Goal: Task Accomplishment & Management: Complete application form

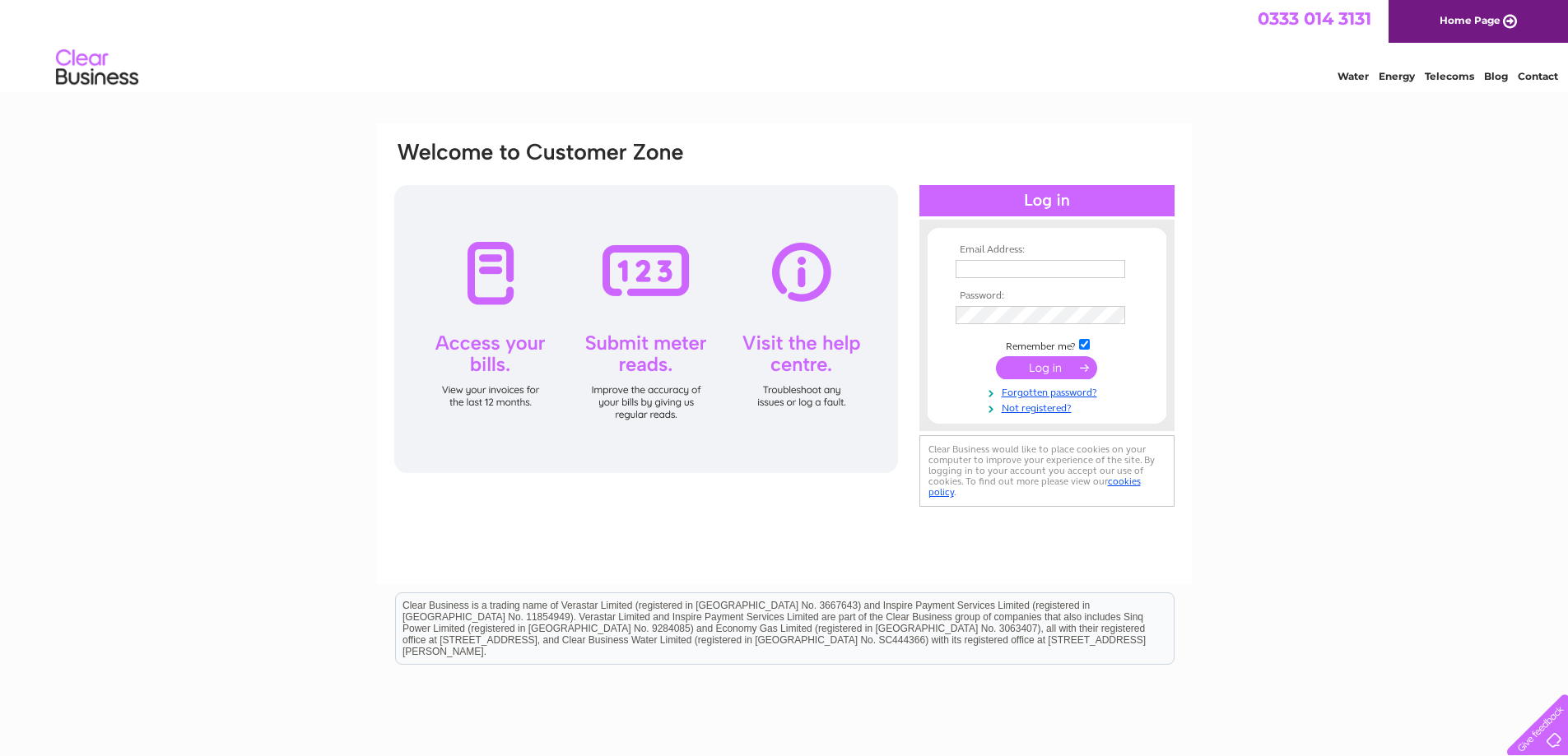
type input "lorna@castlecroft.com"
click at [1022, 374] on input "submit" at bounding box center [1046, 367] width 101 height 23
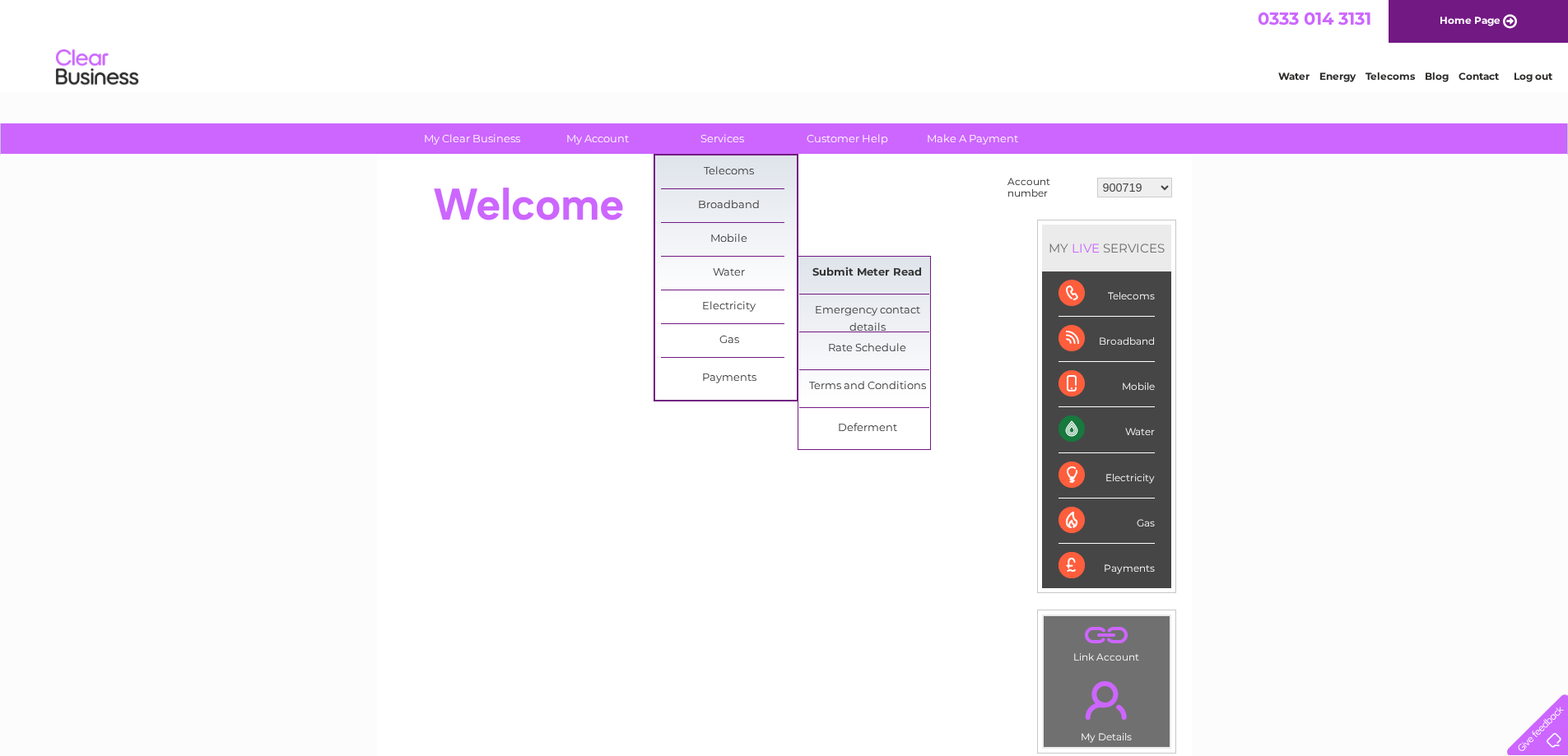
click at [844, 271] on link "Submit Meter Read" at bounding box center [866, 273] width 135 height 33
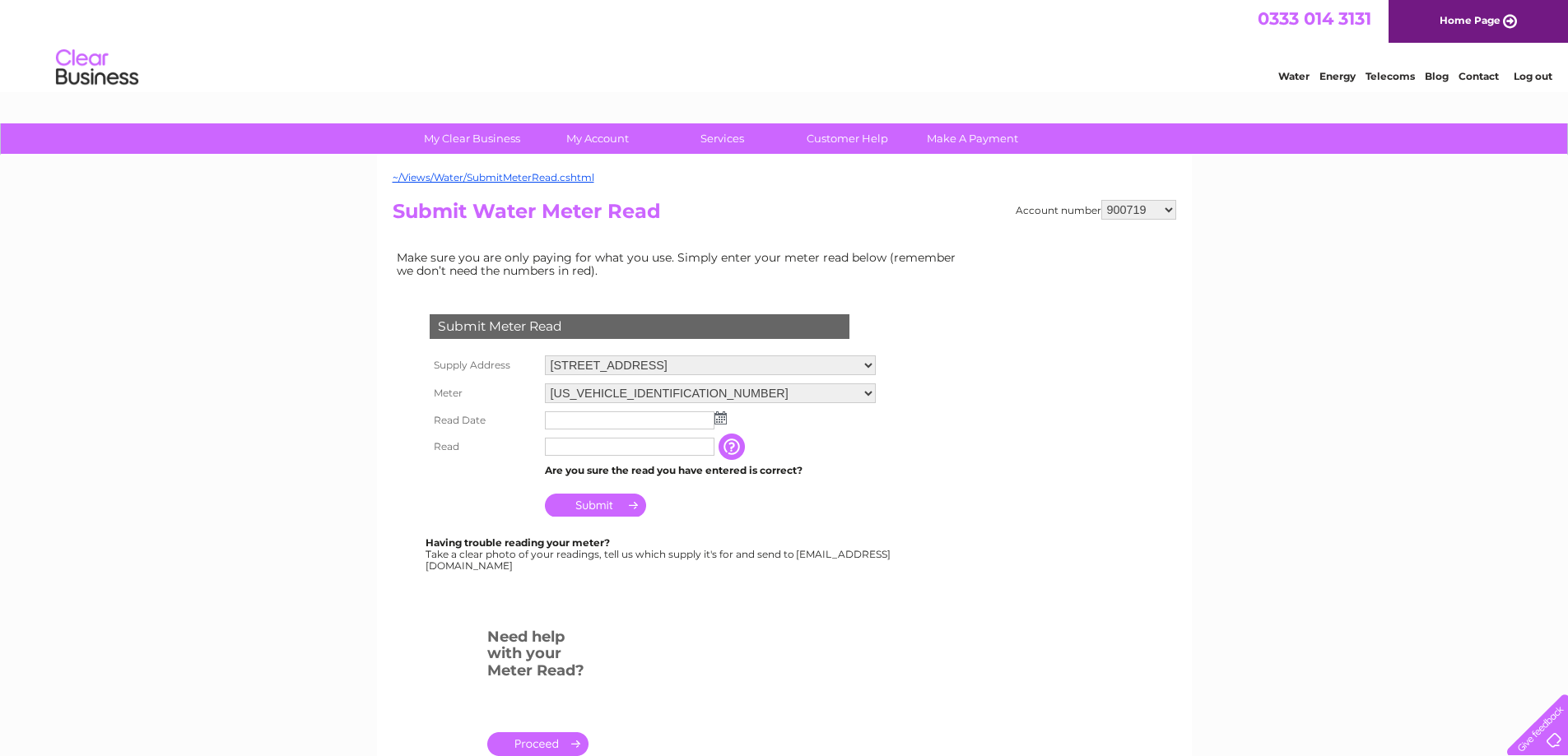
click at [1168, 207] on select "900719 900720 900721 900722 900724 907163 917749 919306 921360 928449 931316 93…" at bounding box center [1138, 210] width 75 height 20
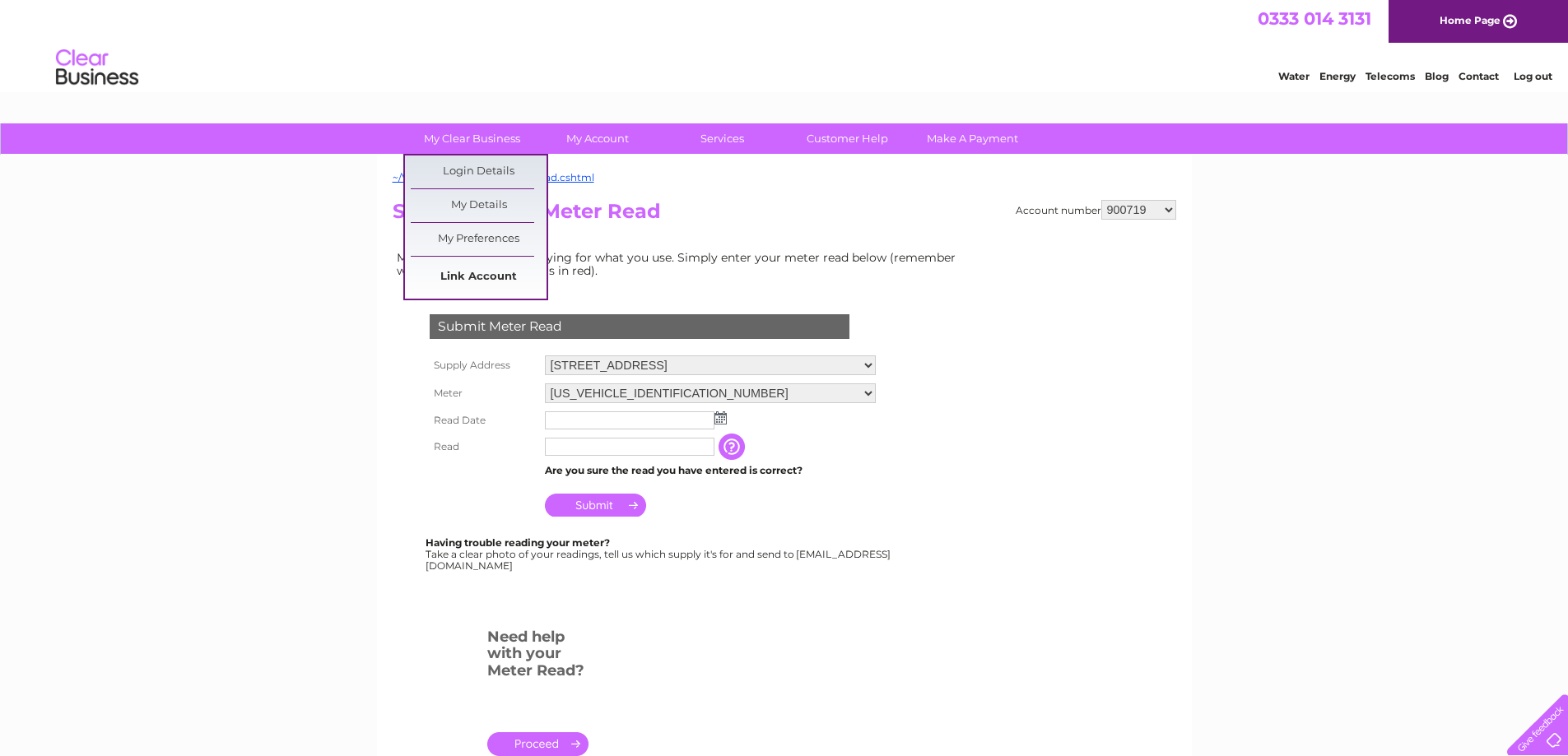
click at [490, 275] on link "Link Account" at bounding box center [478, 277] width 135 height 33
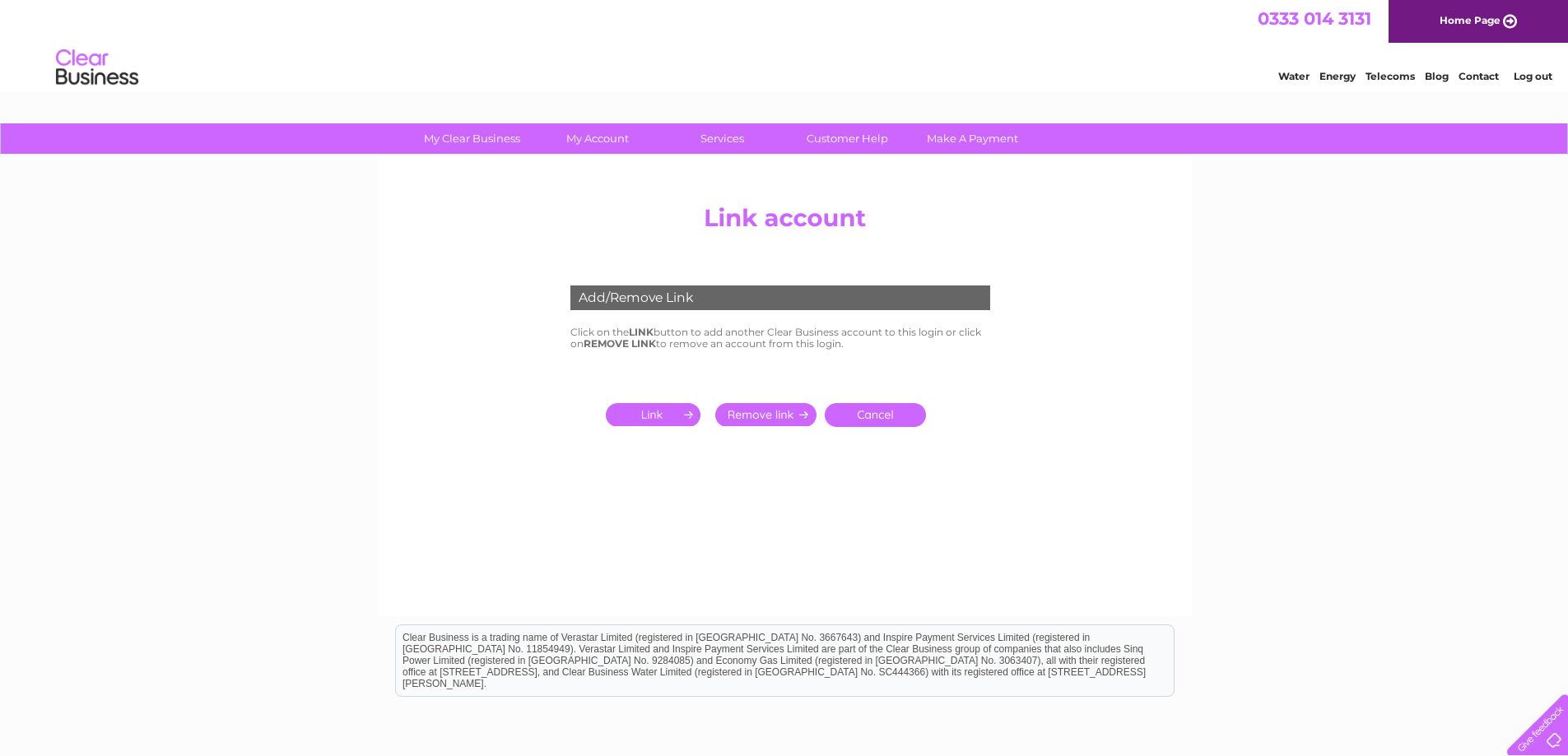
click at [650, 409] on input "submit" at bounding box center [655, 414] width 101 height 23
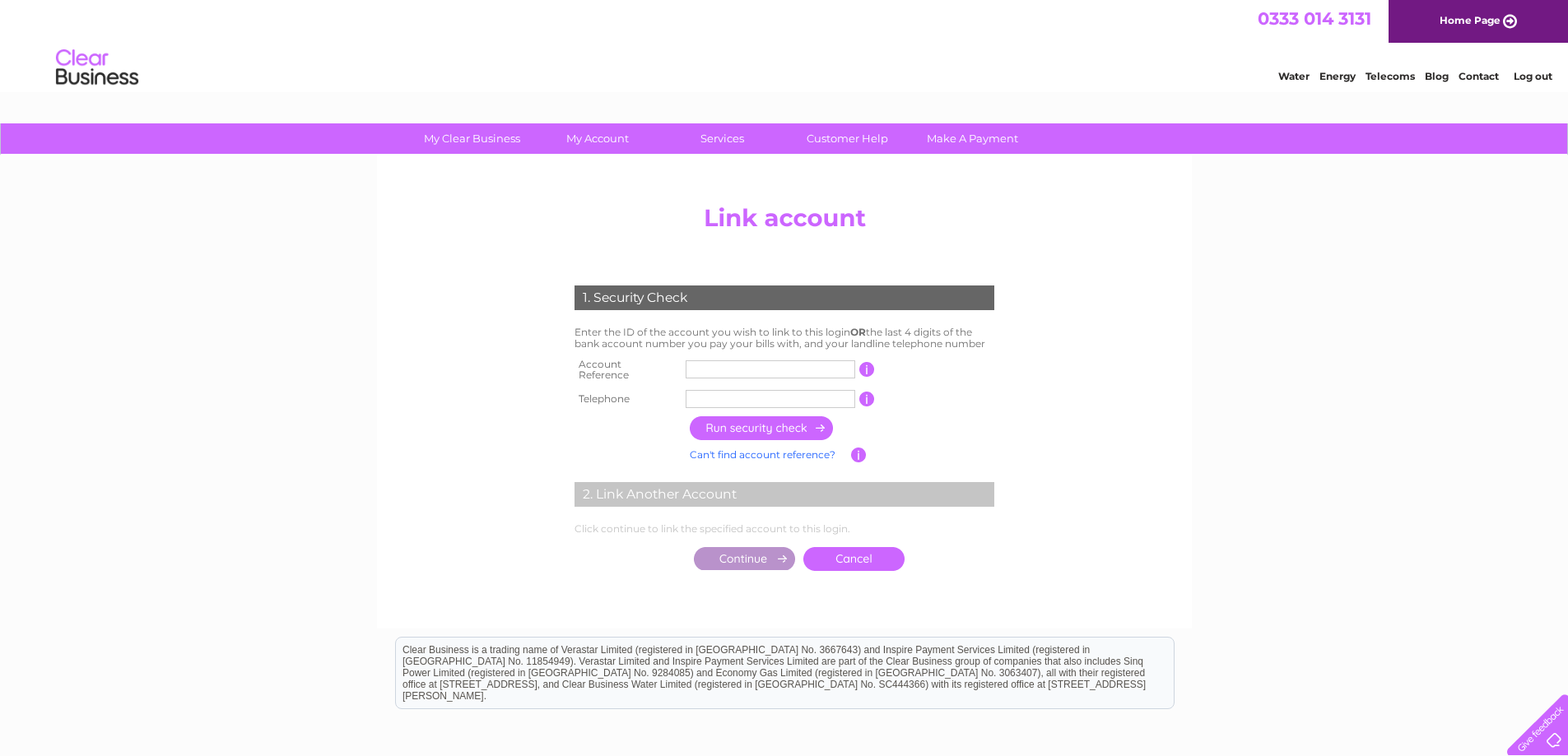
click at [718, 363] on input "text" at bounding box center [770, 370] width 170 height 18
type input "30323304"
click at [721, 394] on input "text" at bounding box center [770, 399] width 170 height 18
click at [731, 416] on input "button" at bounding box center [762, 428] width 145 height 24
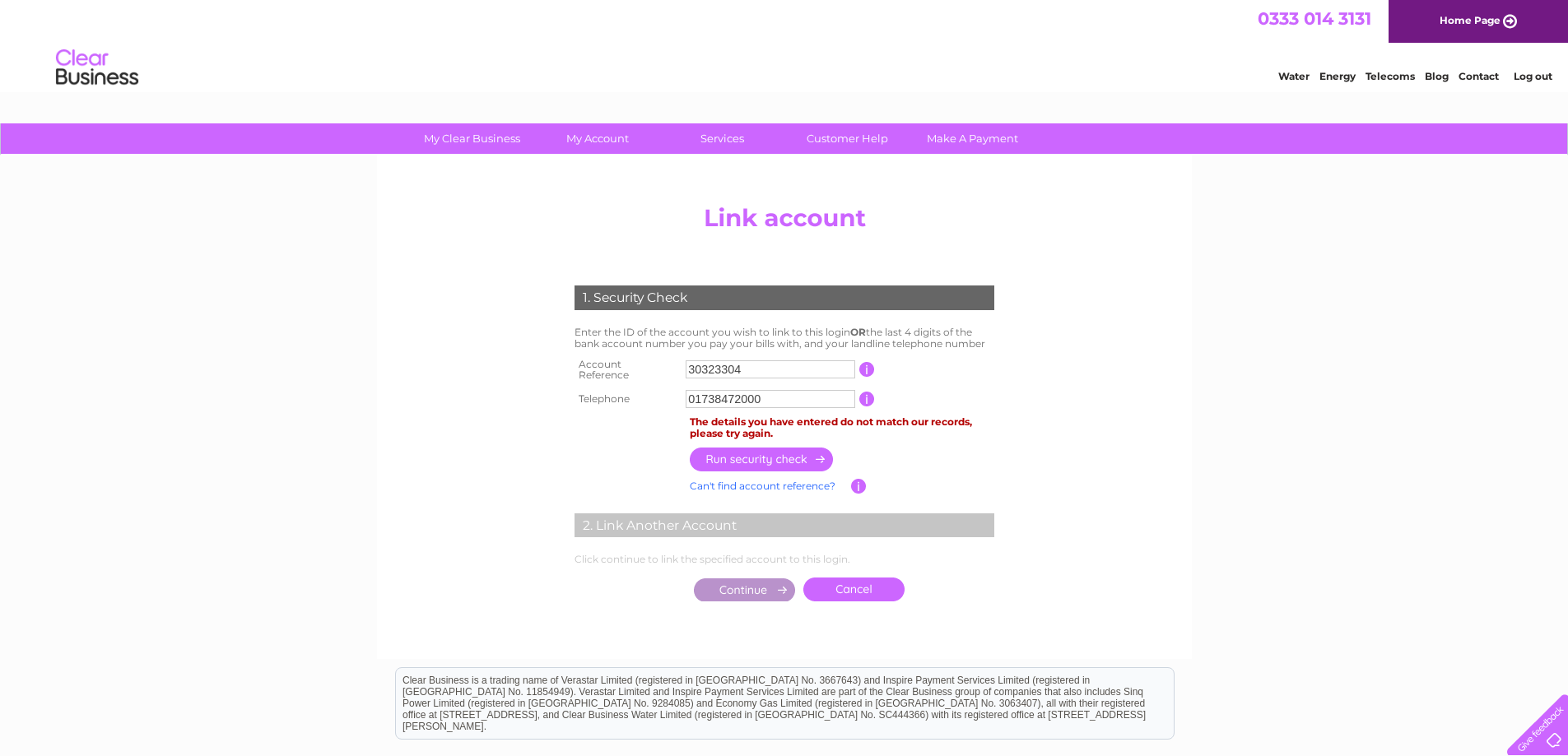
drag, startPoint x: 769, startPoint y: 391, endPoint x: 623, endPoint y: 389, distance: 146.0
click at [623, 389] on tr "Telephone 01738472000 1 of the landline telephone numbers you have given us" at bounding box center [784, 399] width 428 height 26
type input "01738472000"
click at [749, 453] on input "button" at bounding box center [762, 460] width 145 height 24
click at [722, 393] on input "01738472000" at bounding box center [770, 399] width 170 height 18
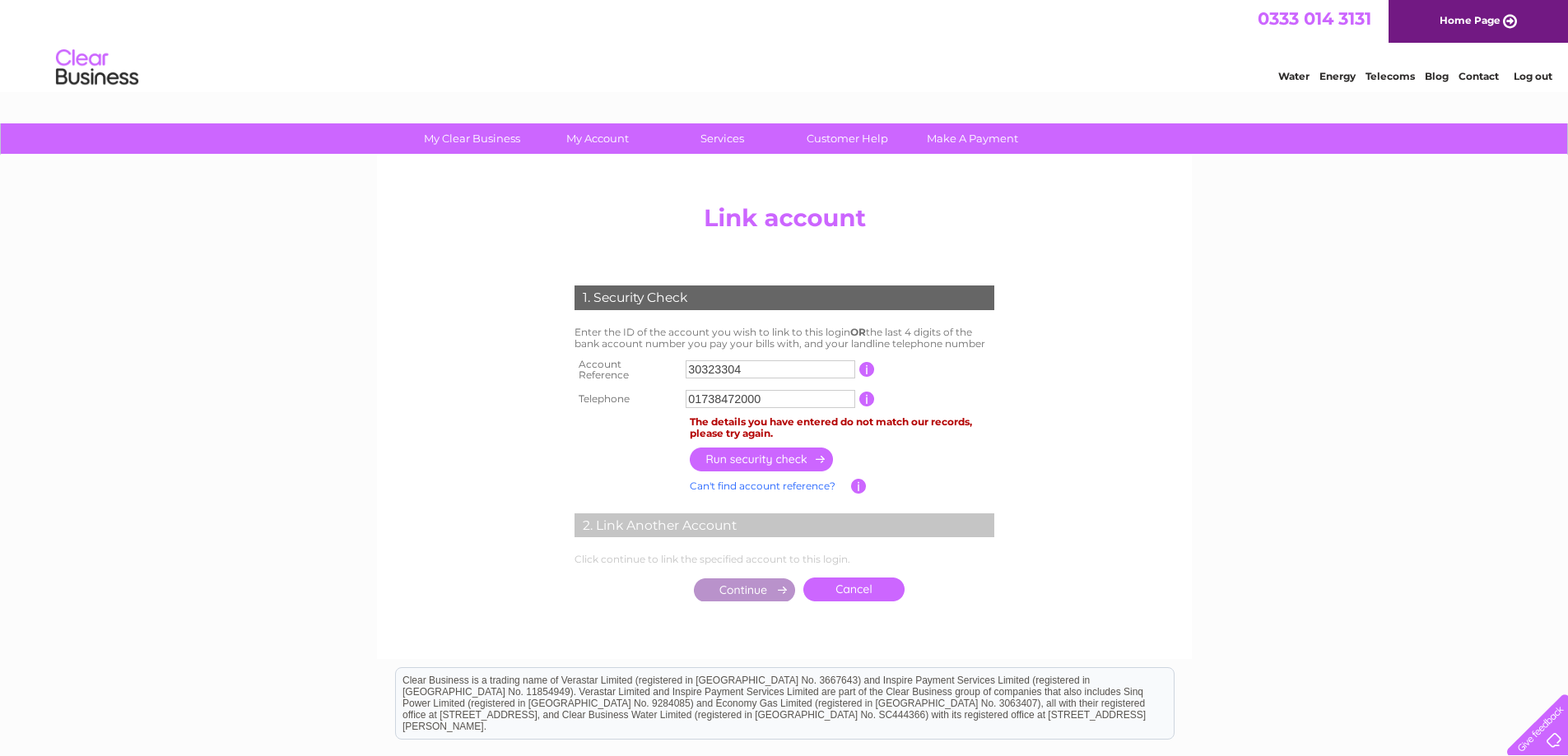
drag, startPoint x: 753, startPoint y: 367, endPoint x: 574, endPoint y: 366, distance: 179.0
click at [580, 366] on tr "Account Reference 30323304 This should appear at the top of your bill and its t…" at bounding box center [784, 370] width 428 height 33
type input "30323304"
click at [776, 391] on input "01738472000" at bounding box center [770, 399] width 170 height 18
click at [765, 453] on input "button" at bounding box center [762, 460] width 145 height 24
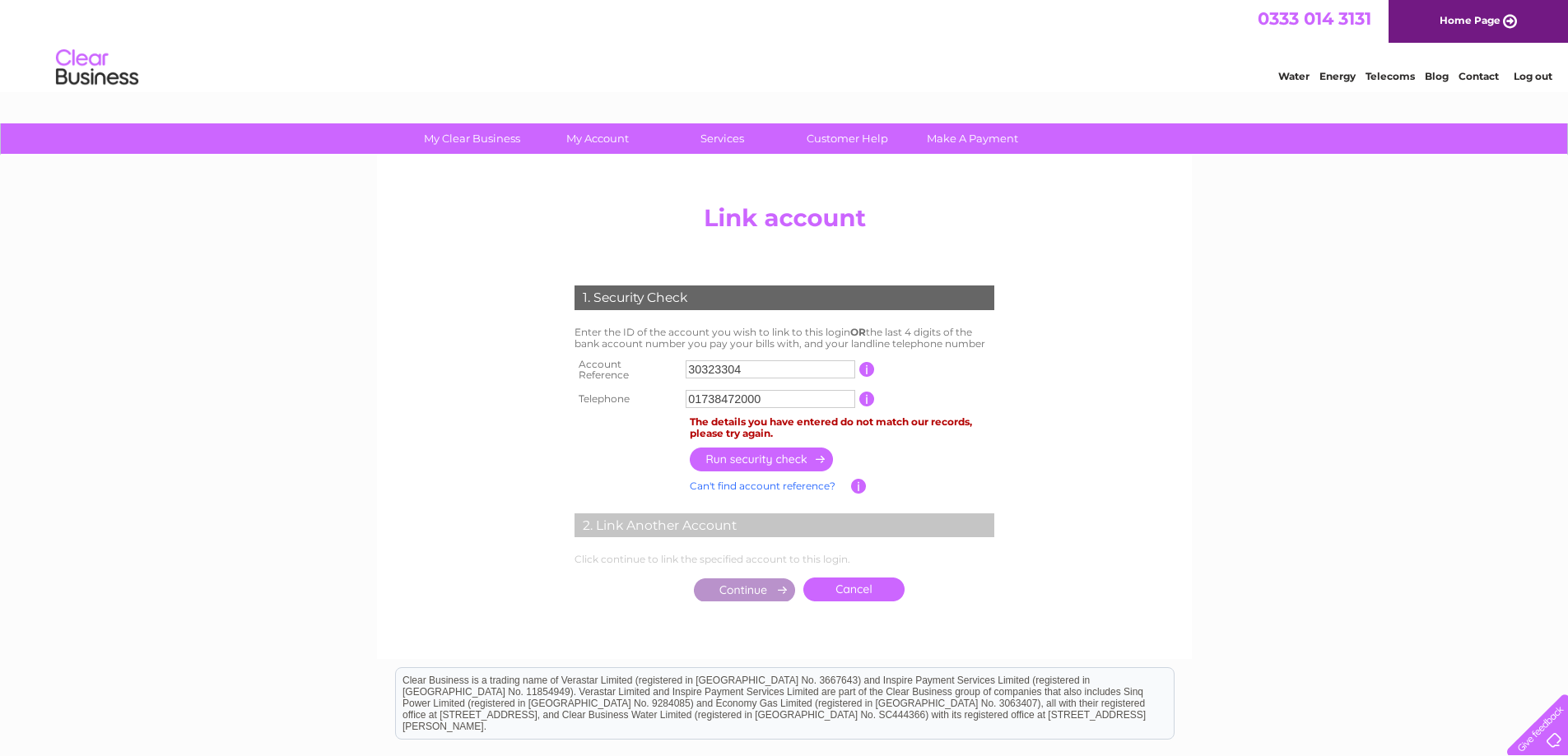
click at [774, 397] on input "01738472000" at bounding box center [770, 399] width 170 height 18
type input "01738472072"
click at [769, 449] on input "button" at bounding box center [762, 460] width 145 height 24
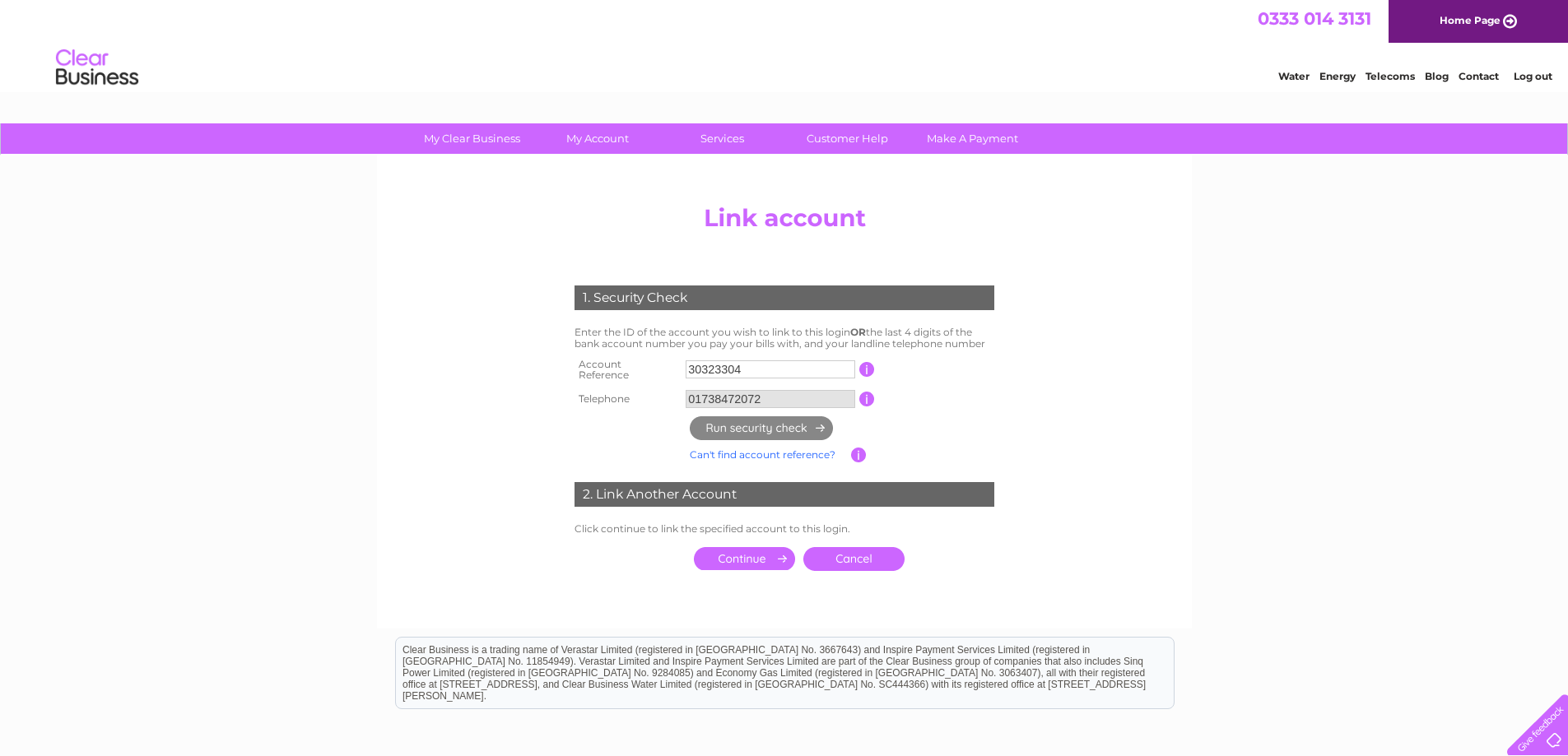
click at [737, 550] on input "submit" at bounding box center [744, 558] width 101 height 23
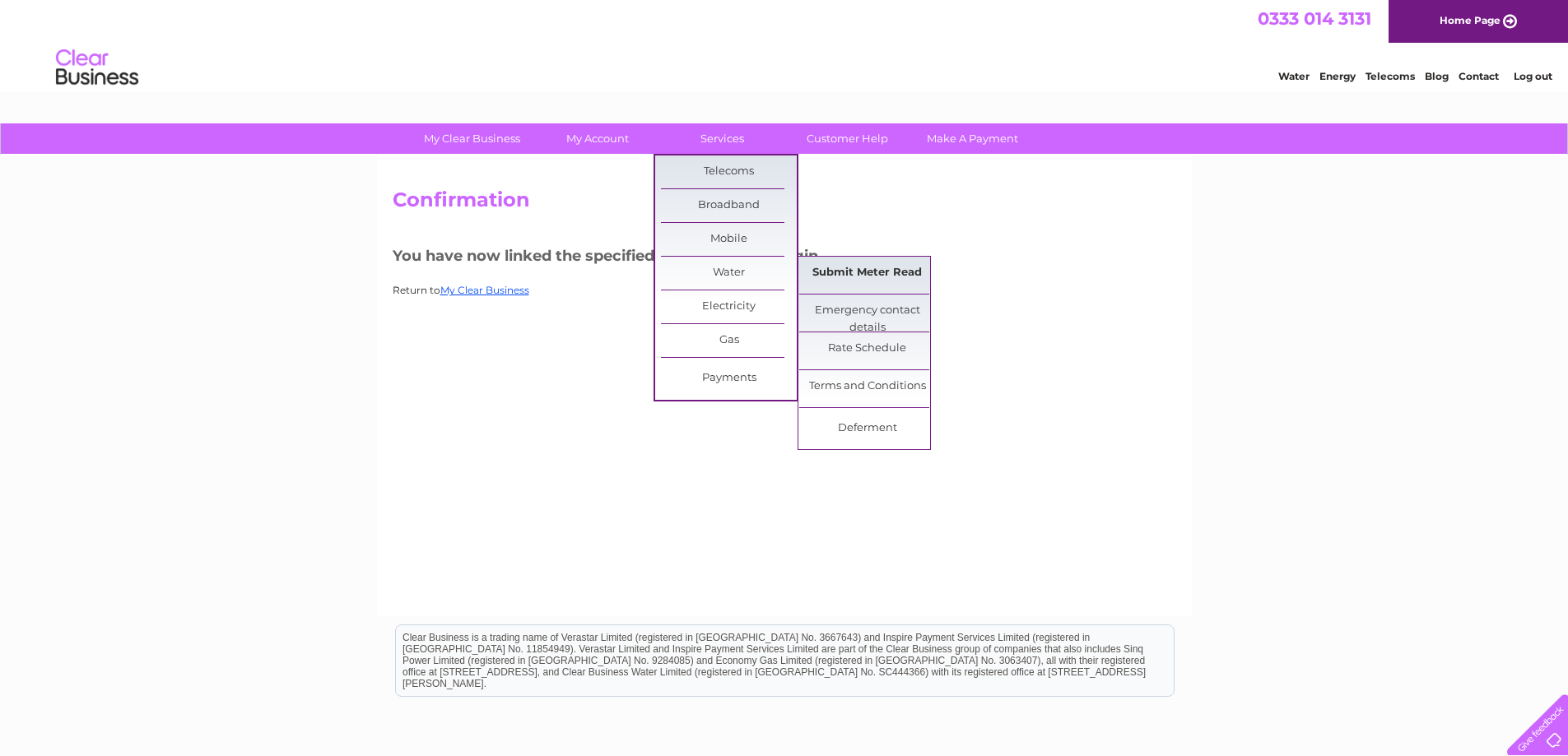
click at [827, 272] on link "Submit Meter Read" at bounding box center [866, 273] width 135 height 33
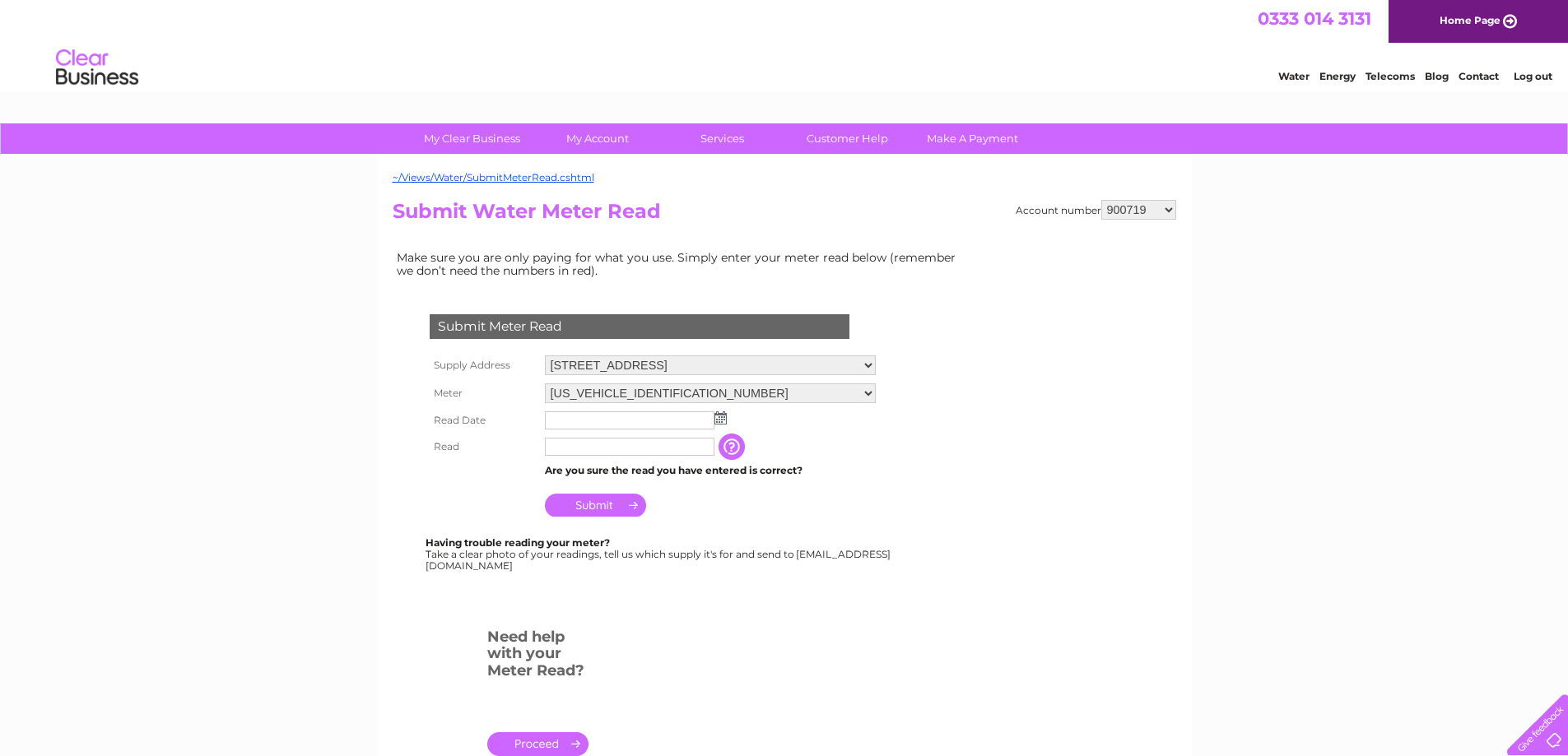
drag, startPoint x: 1165, startPoint y: 208, endPoint x: 1167, endPoint y: 219, distance: 11.2
click at [1165, 208] on select "900719 900720 900721 900722 900724 907163 917749 919306 921360 928449 931316 93…" at bounding box center [1138, 210] width 75 height 20
select select "30323304"
click at [1101, 200] on select "900719 900720 900721 900722 900724 907163 917749 919306 921360 928449 931316 93…" at bounding box center [1138, 210] width 75 height 20
click at [723, 417] on img at bounding box center [721, 418] width 13 height 13
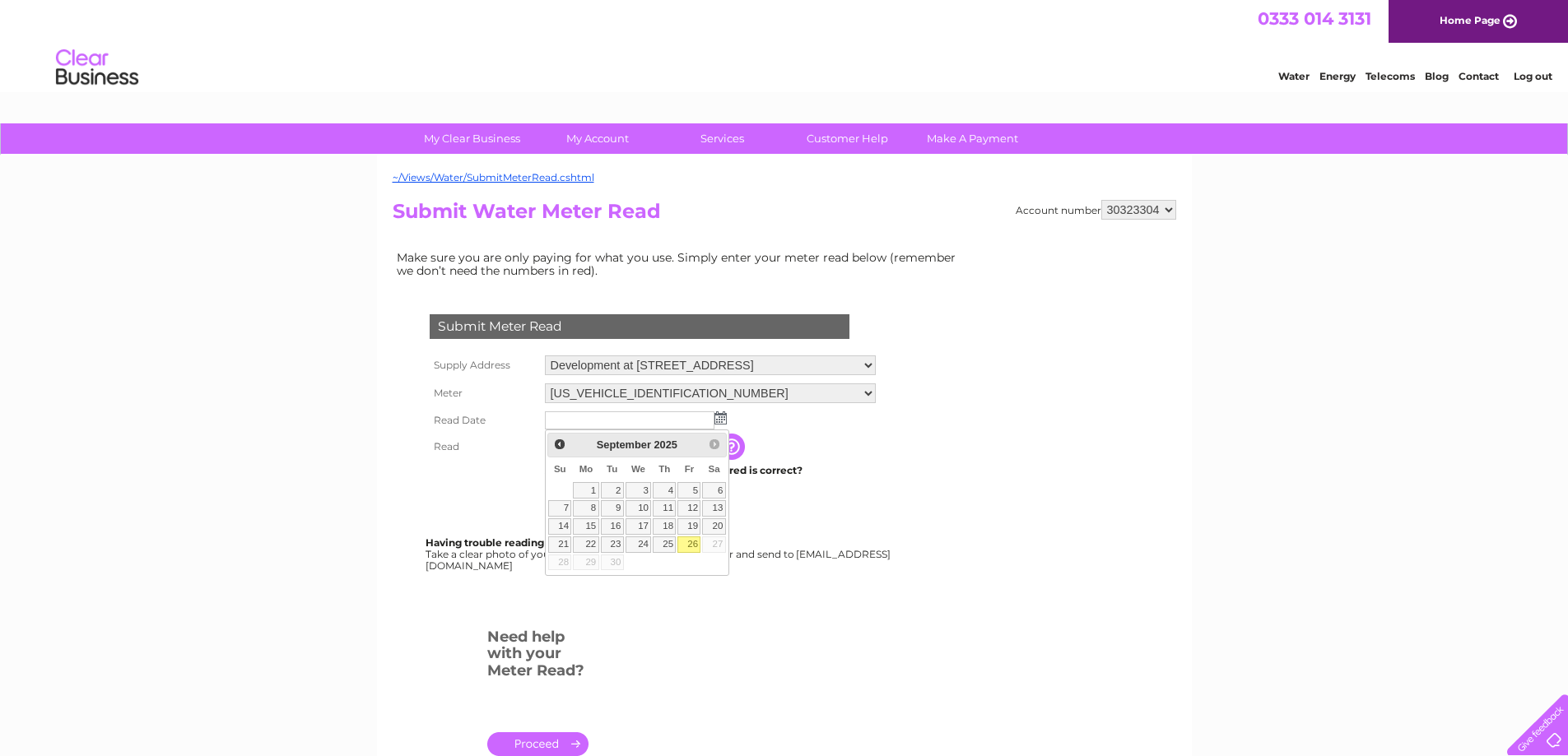
click at [694, 544] on link "26" at bounding box center [688, 544] width 23 height 16
type input "2025/09/26"
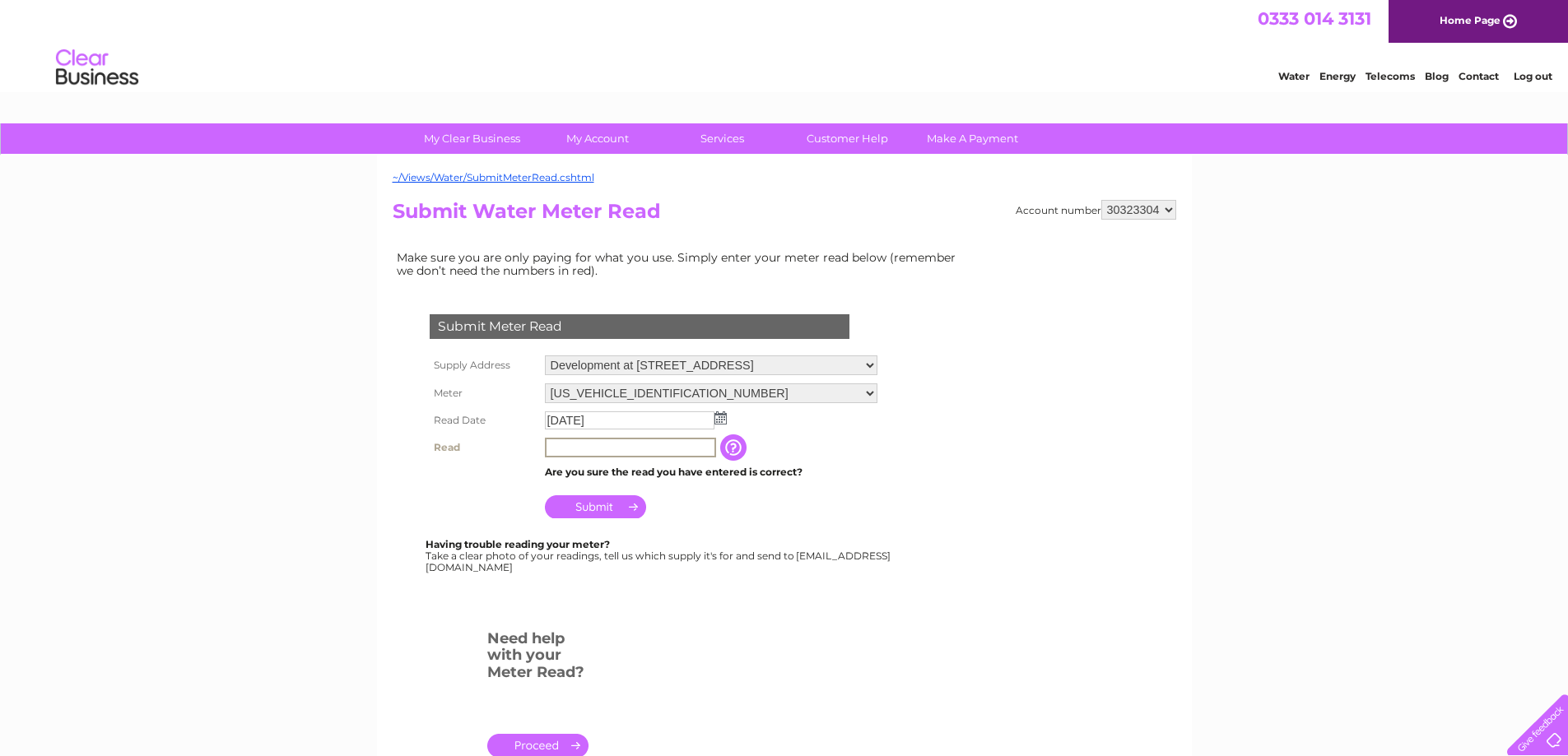
click at [631, 450] on input "text" at bounding box center [630, 448] width 171 height 20
type input "0"
click at [602, 504] on input "Submit" at bounding box center [594, 504] width 101 height 23
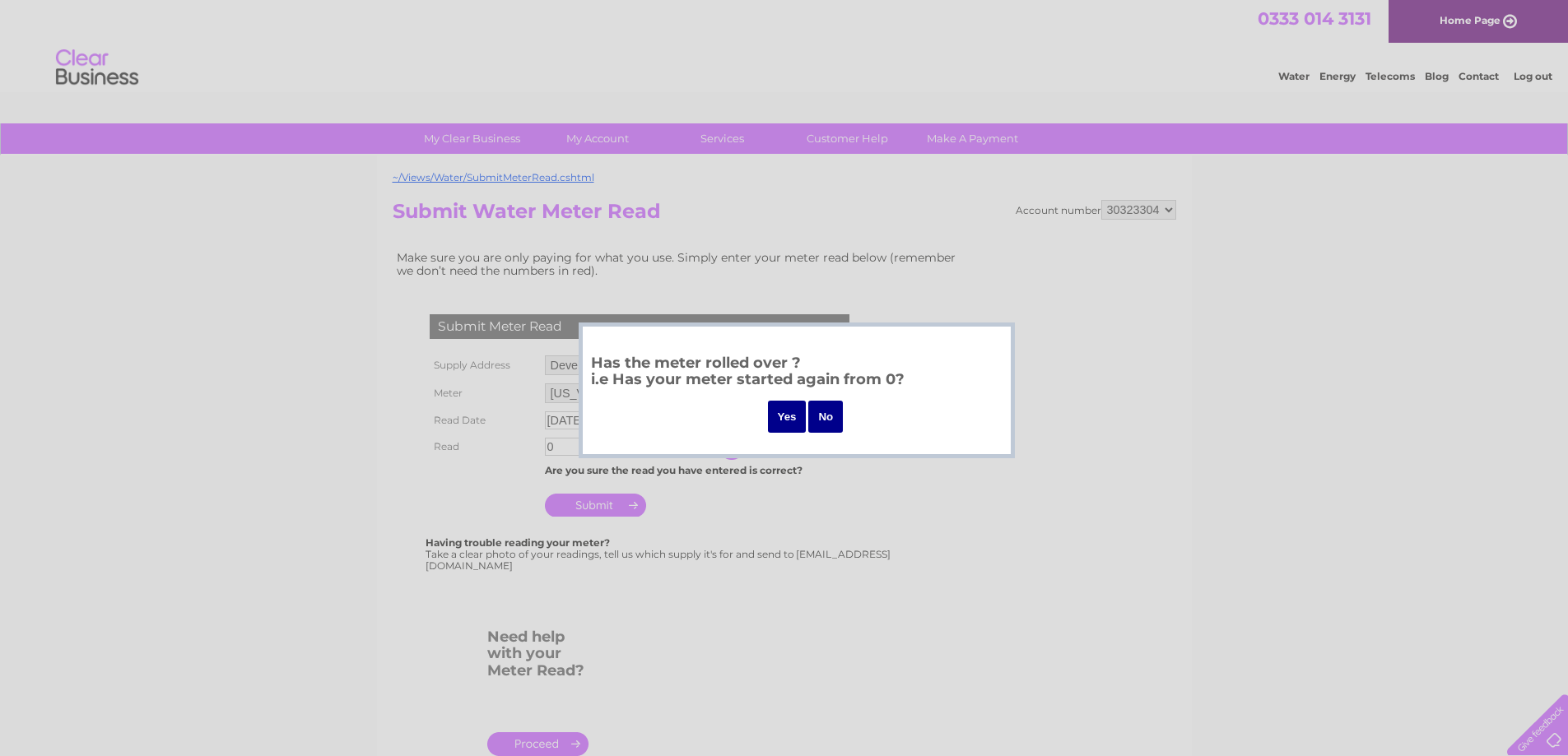
click at [822, 414] on input "No" at bounding box center [825, 416] width 35 height 32
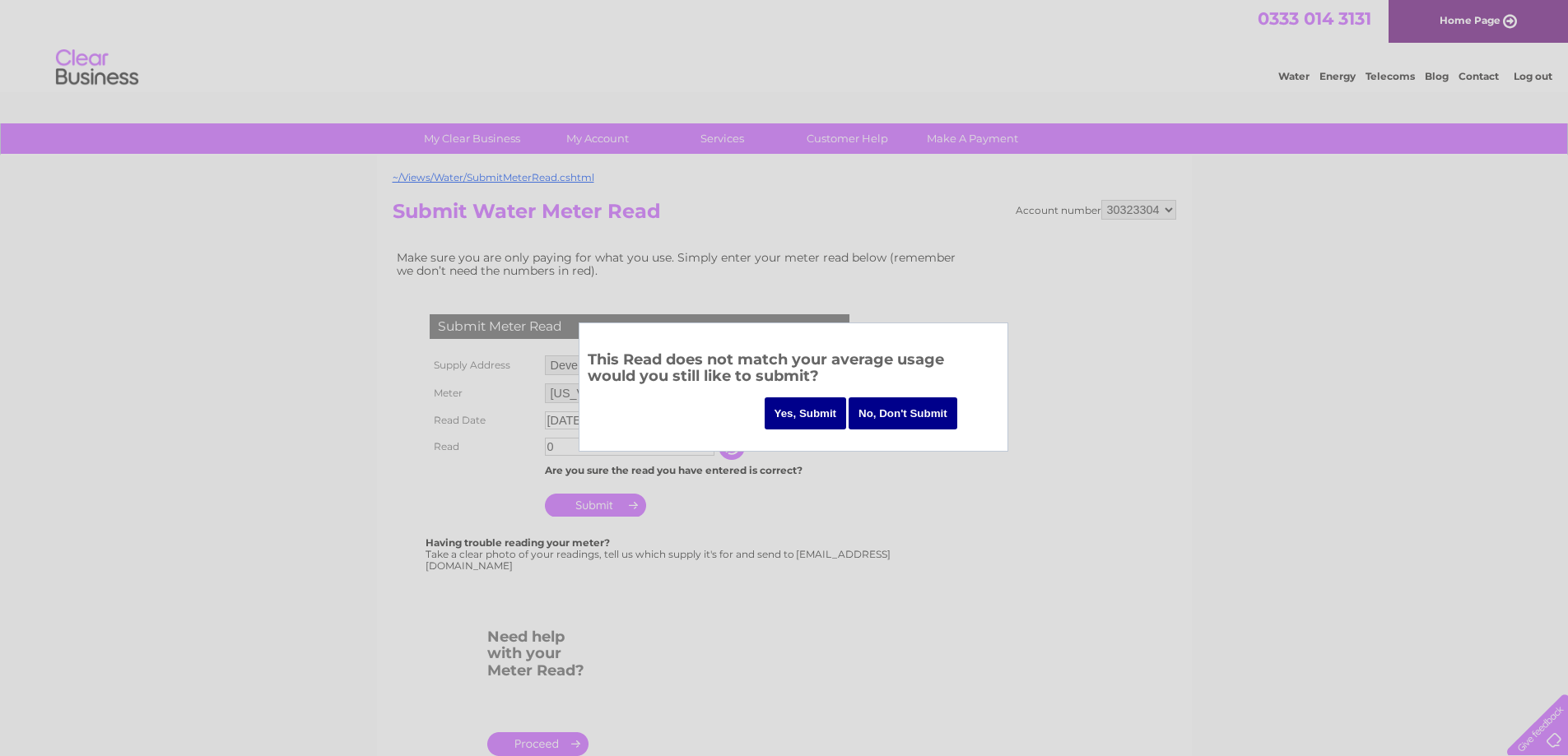
click at [803, 412] on input "Yes, Submit" at bounding box center [805, 413] width 83 height 32
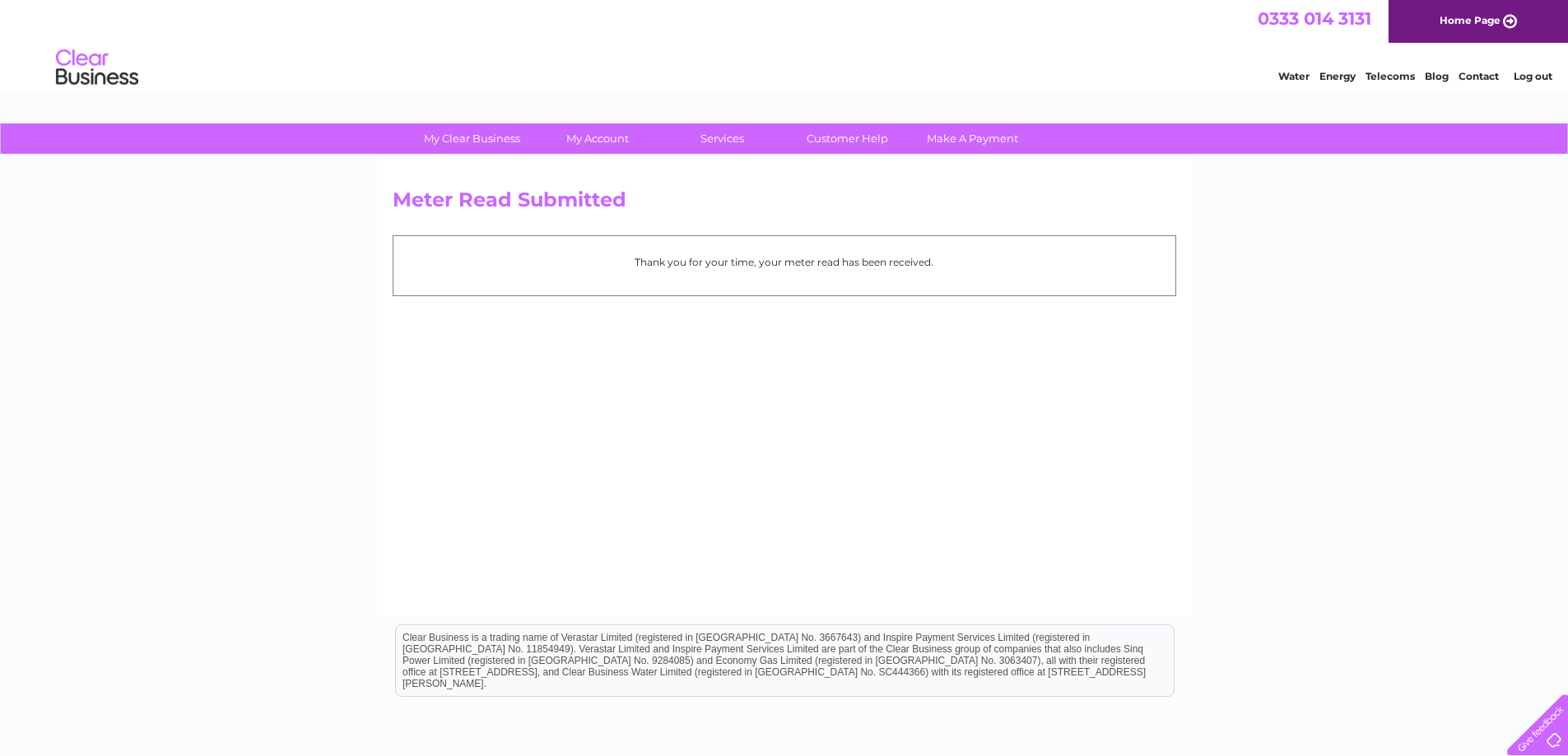
click at [1535, 74] on link "Log out" at bounding box center [1533, 76] width 39 height 13
